Goal: Task Accomplishment & Management: Manage account settings

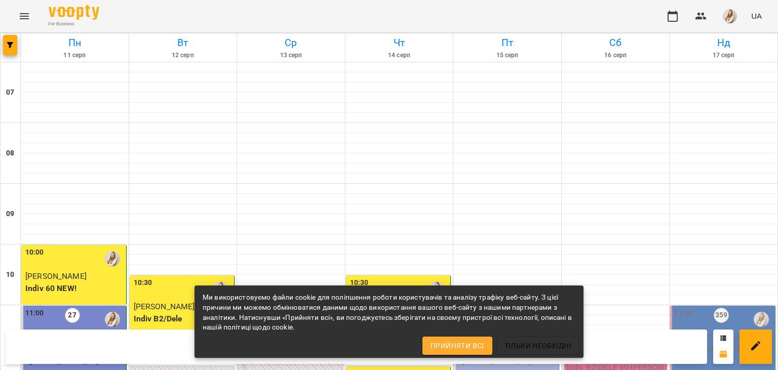
scroll to position [204, 0]
click at [512, 343] on p "Group 90 ([PERSON_NAME] В1 ПН_ПТ 11_00)" at bounding box center [507, 355] width 99 height 24
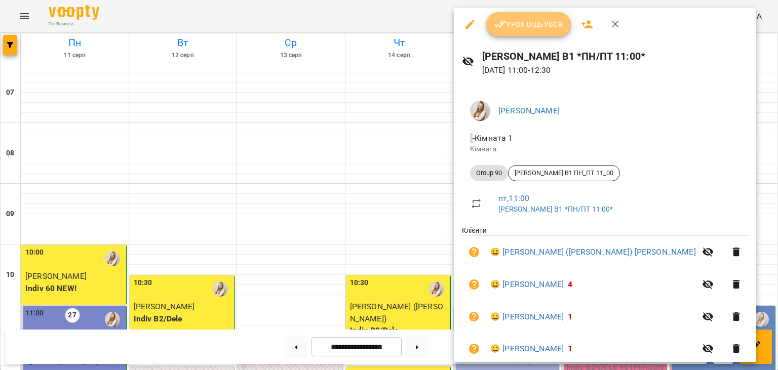
click at [532, 23] on span "Урок відбувся" at bounding box center [528, 24] width 69 height 12
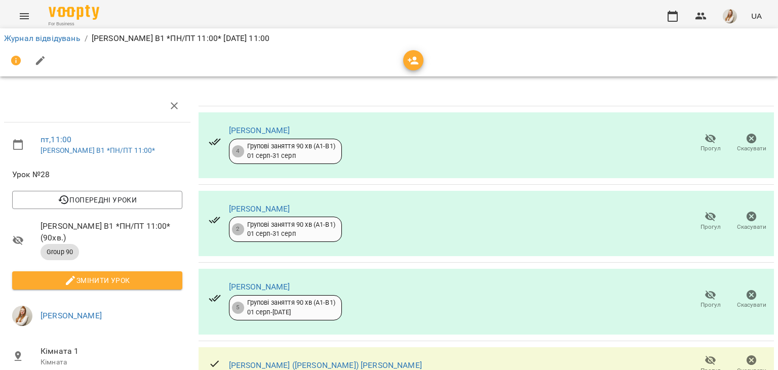
click at [36, 69] on button "button" at bounding box center [40, 61] width 24 height 24
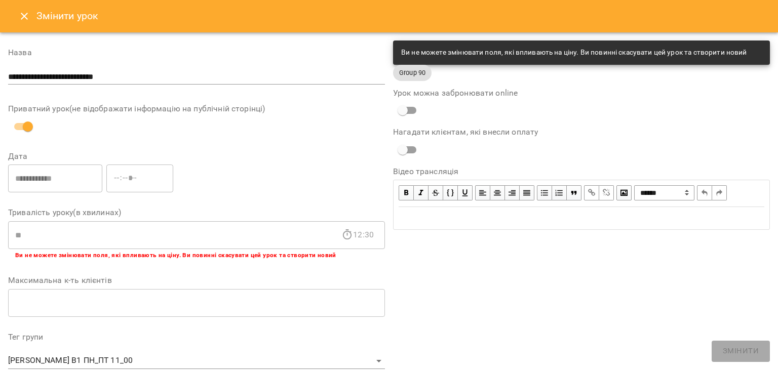
scroll to position [303, 0]
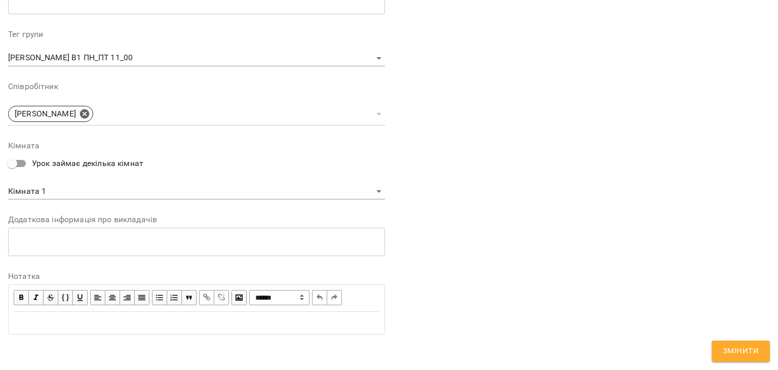
click at [130, 319] on div "Edit text" at bounding box center [197, 323] width 366 height 12
click at [745, 349] on span "Змінити" at bounding box center [741, 351] width 36 height 13
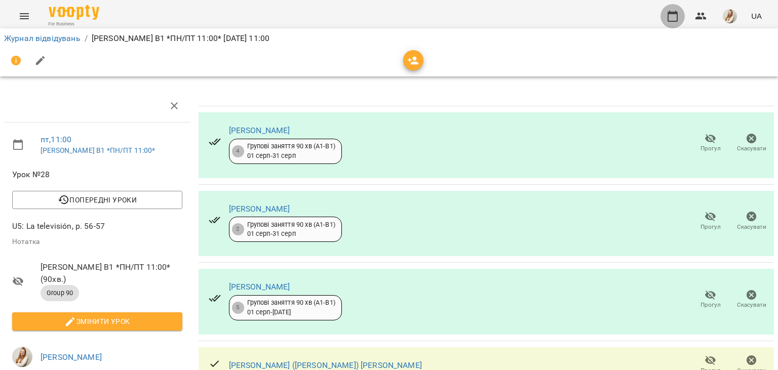
click at [670, 11] on icon "button" at bounding box center [673, 16] width 12 height 12
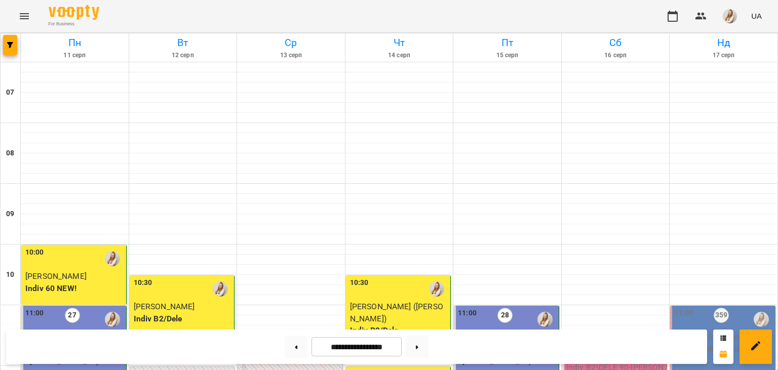
scroll to position [377, 0]
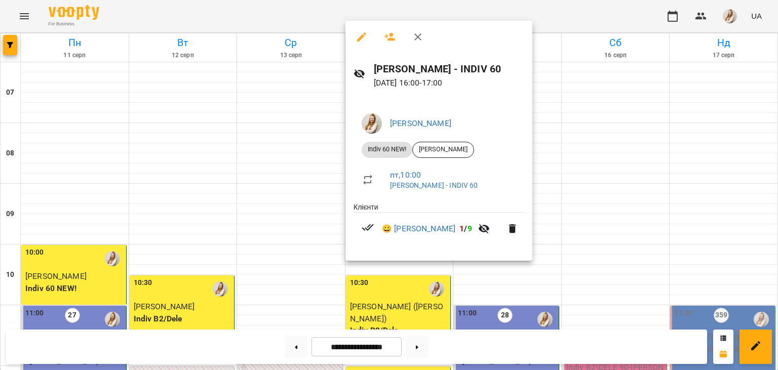
click at [518, 17] on div at bounding box center [389, 185] width 778 height 370
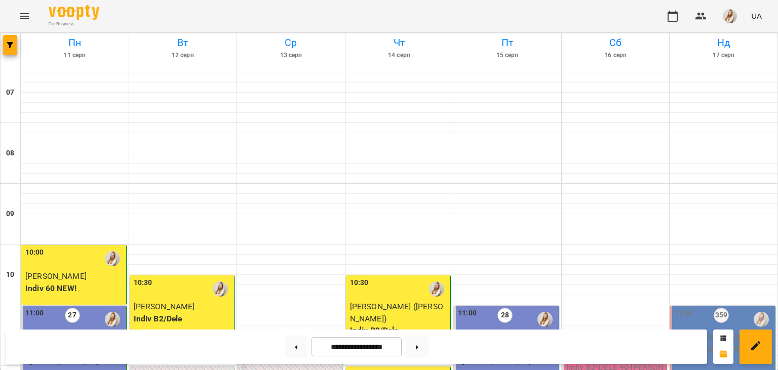
scroll to position [282, 0]
click at [724, 18] on span "button" at bounding box center [730, 16] width 14 height 14
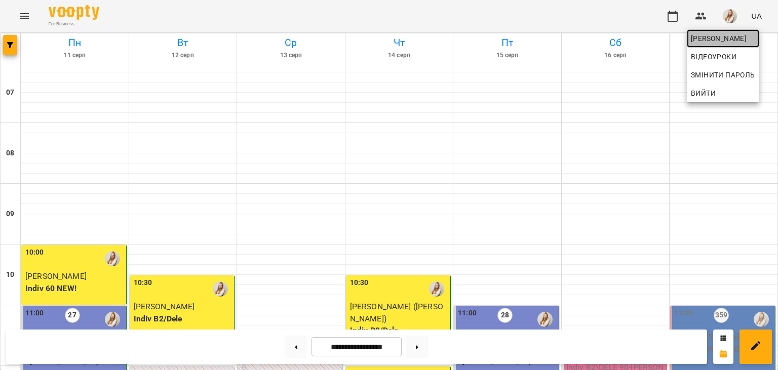
click at [720, 35] on span "[PERSON_NAME]" at bounding box center [723, 38] width 64 height 12
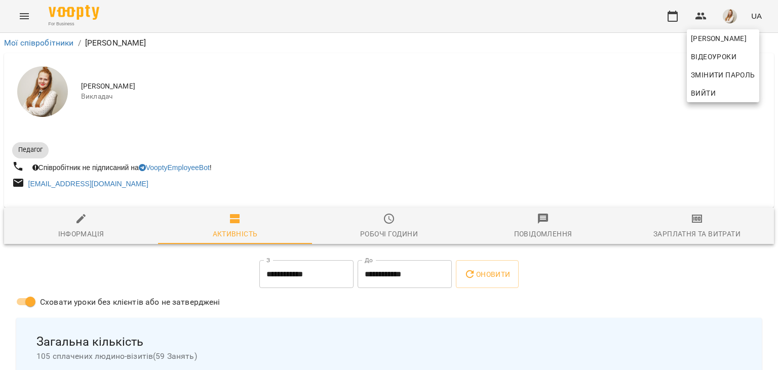
click at [704, 223] on div at bounding box center [389, 185] width 778 height 370
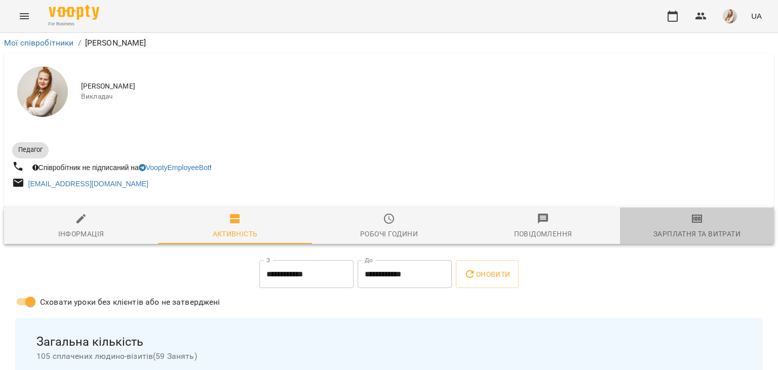
click at [704, 223] on span "Зарплатня та Витрати" at bounding box center [697, 226] width 142 height 27
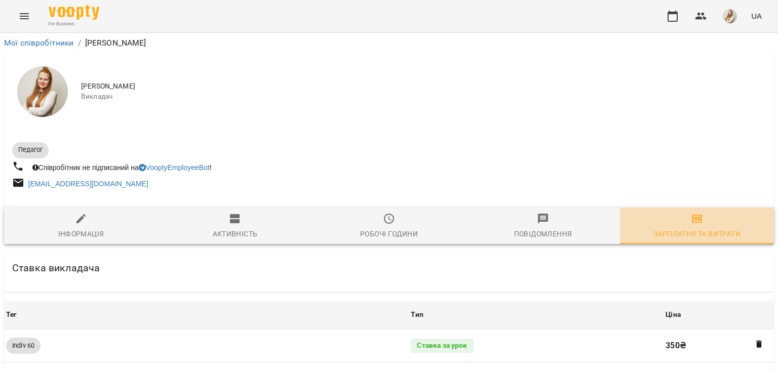
click at [704, 223] on span "Зарплатня та Витрати" at bounding box center [697, 226] width 142 height 27
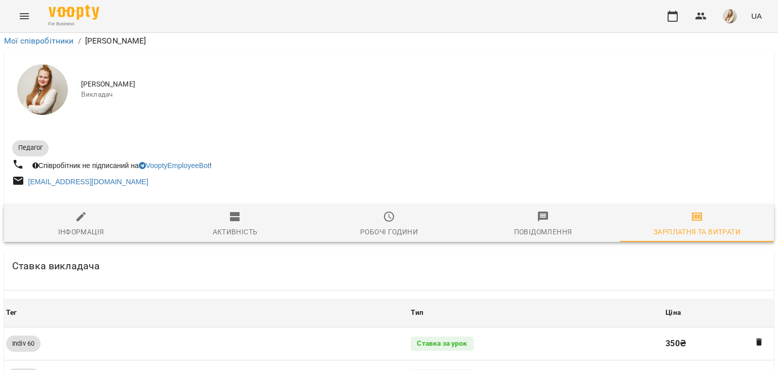
scroll to position [1137, 0]
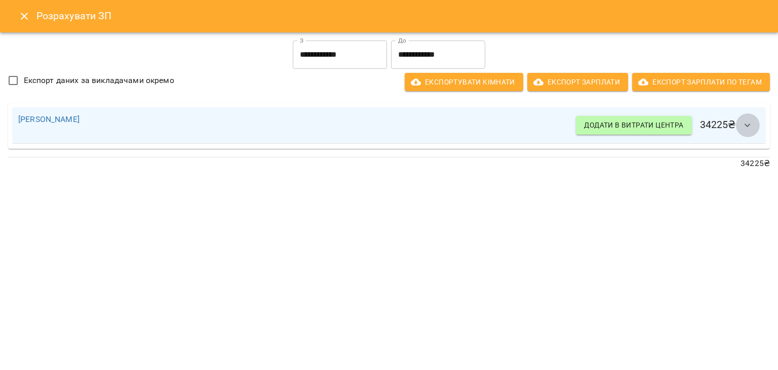
click at [751, 130] on icon "button" at bounding box center [748, 126] width 12 height 12
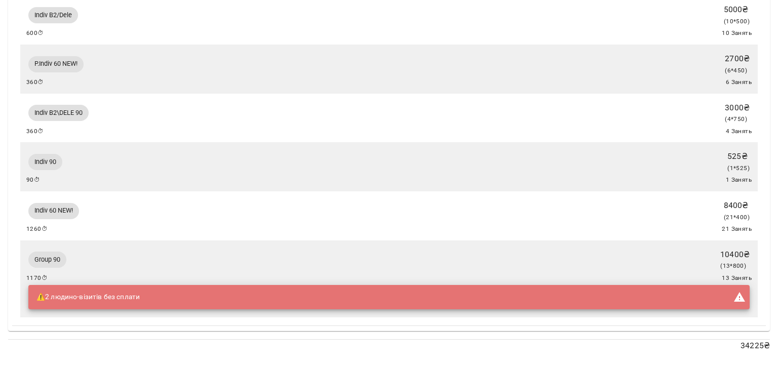
scroll to position [0, 0]
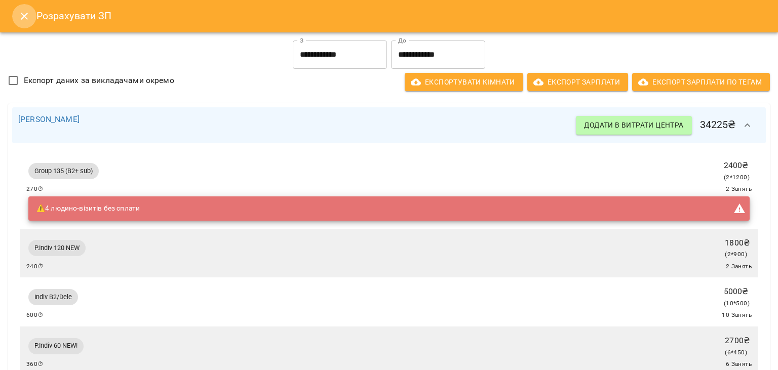
click at [21, 14] on icon "Close" at bounding box center [24, 16] width 12 height 12
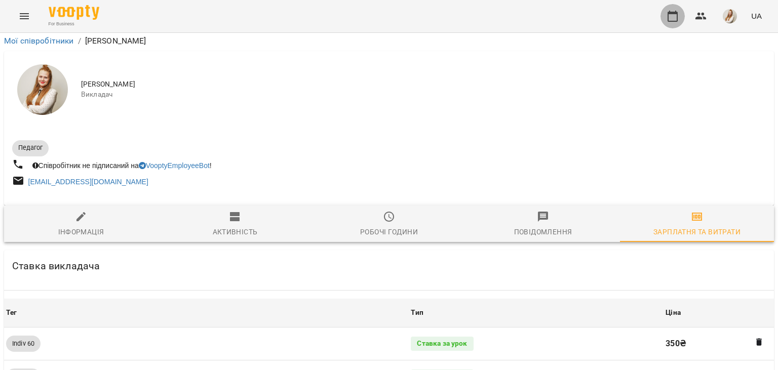
click at [676, 19] on icon "button" at bounding box center [673, 16] width 12 height 12
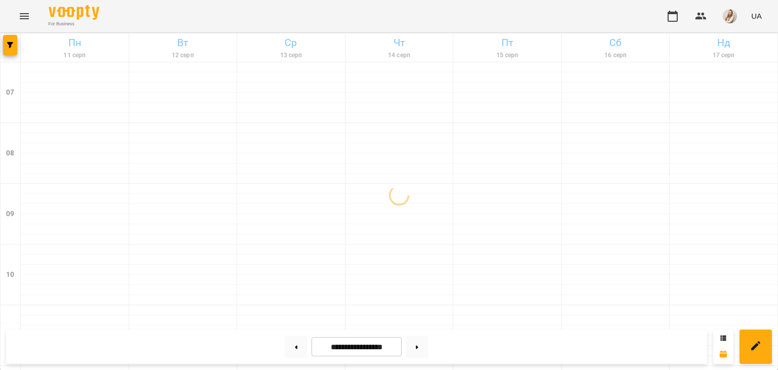
click at [243, 23] on div "For Business UA" at bounding box center [389, 16] width 778 height 32
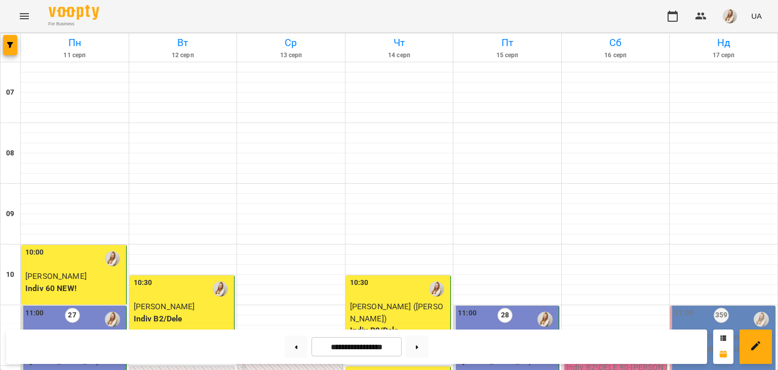
scroll to position [255, 0]
